Goal: Check status: Check status

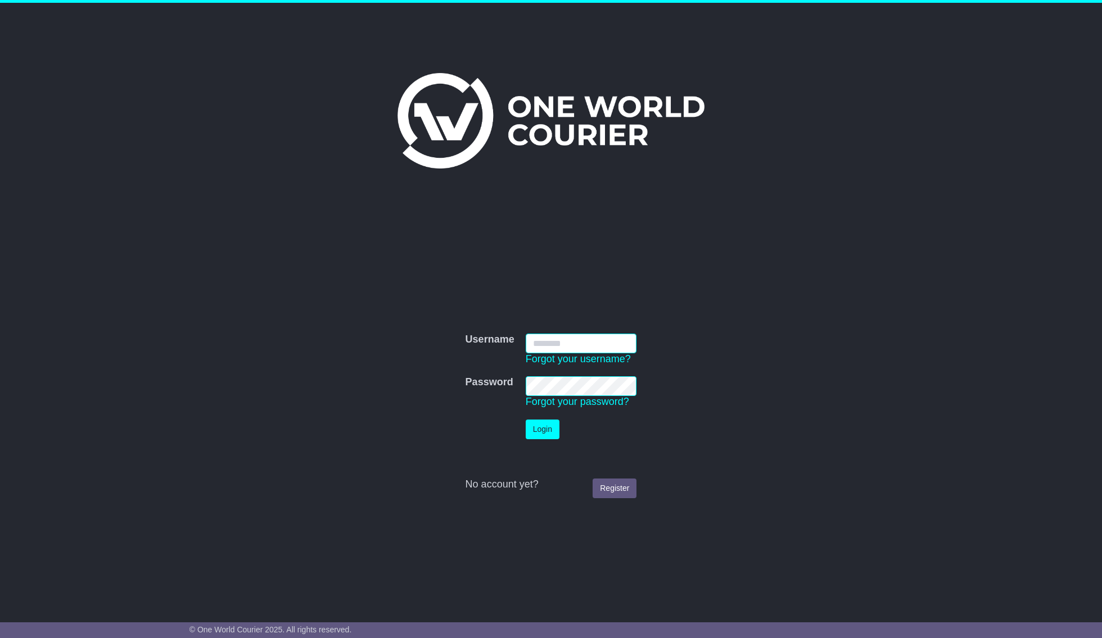
click at [617, 347] on input "Username" at bounding box center [580, 344] width 111 height 20
type input "**********"
click at [519, 429] on td at bounding box center [490, 429] width 60 height 31
click at [541, 428] on button "Login" at bounding box center [542, 430] width 34 height 20
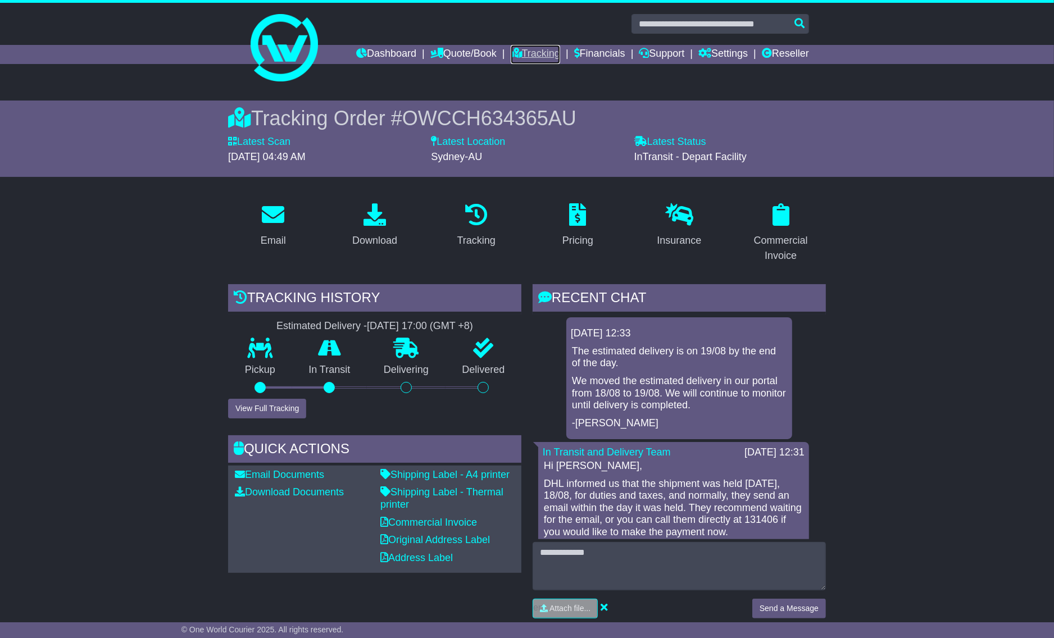
click at [524, 57] on link "Tracking" at bounding box center [535, 54] width 49 height 19
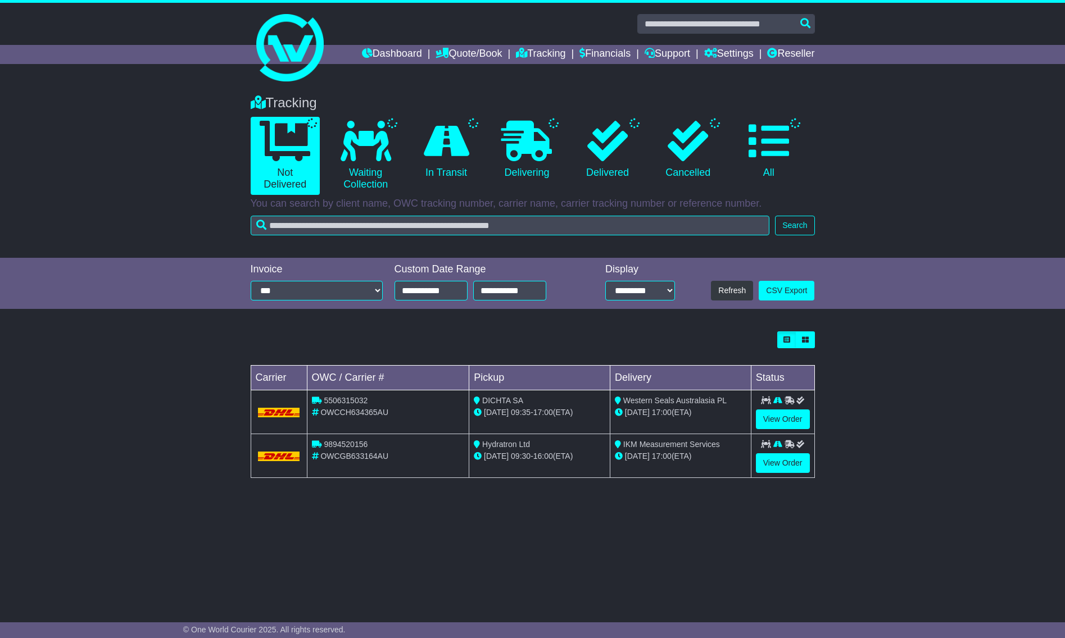
click at [805, 169] on li "All" at bounding box center [768, 156] width 80 height 78
click at [789, 152] on link "All" at bounding box center [768, 150] width 69 height 66
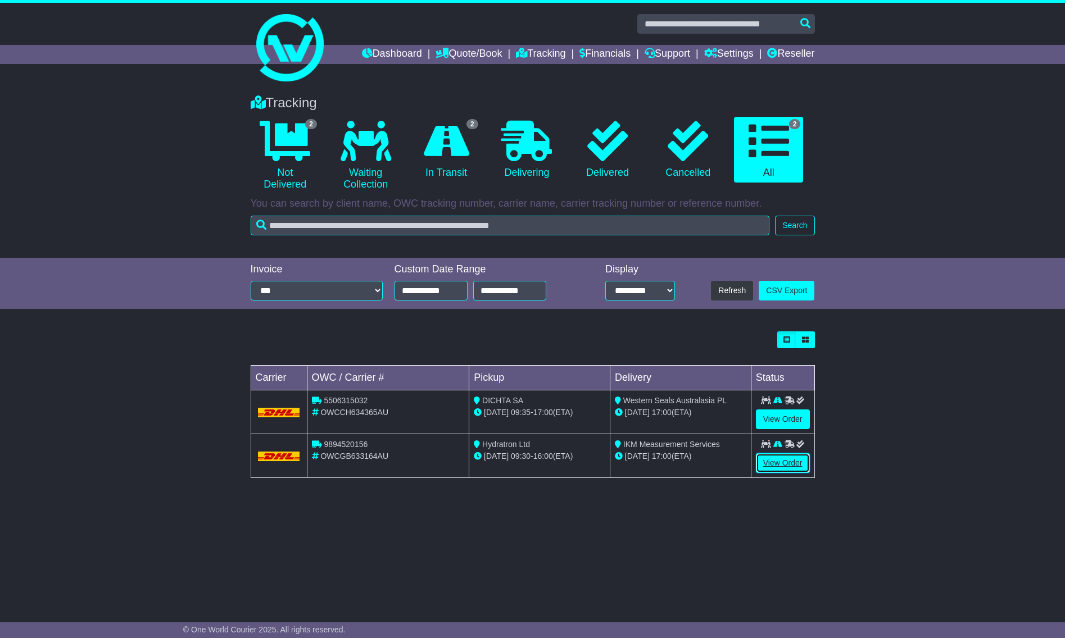
click at [776, 456] on link "View Order" at bounding box center [783, 464] width 54 height 20
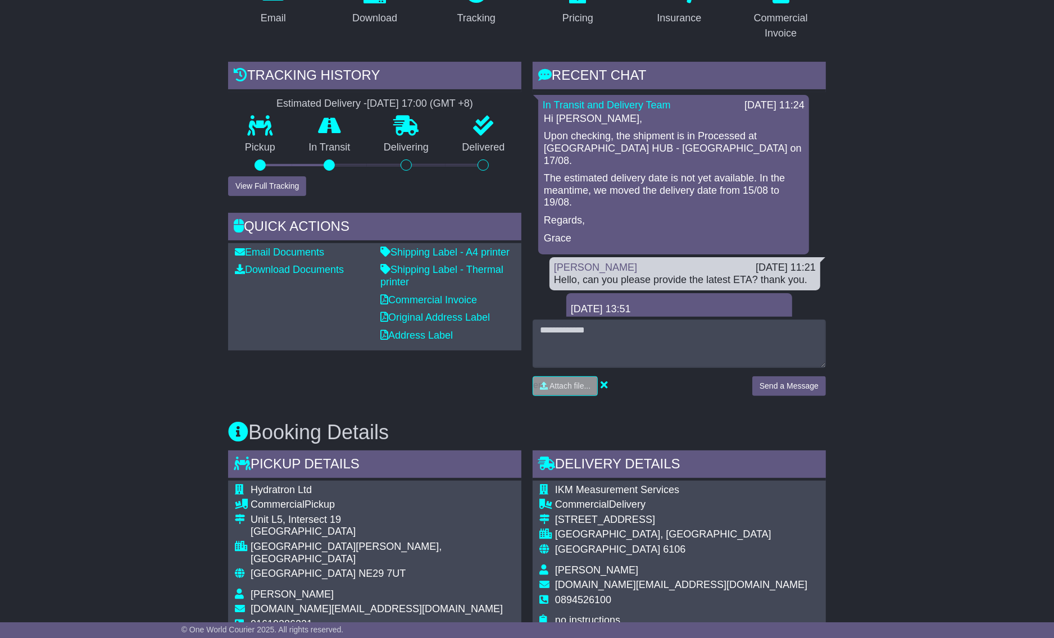
scroll to position [101, 0]
